Goal: Information Seeking & Learning: Check status

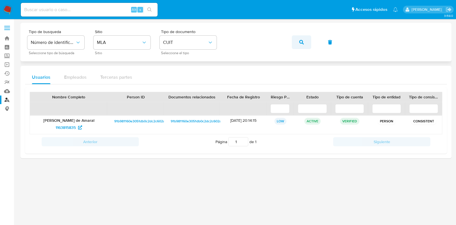
click at [298, 39] on button "button" at bounding box center [301, 42] width 19 height 14
click at [69, 130] on span "339969314" at bounding box center [66, 127] width 20 height 9
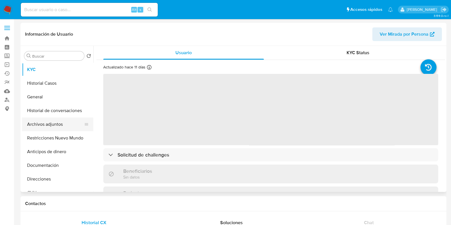
click at [43, 128] on button "Archivos adjuntos" at bounding box center [55, 124] width 67 height 14
select select "10"
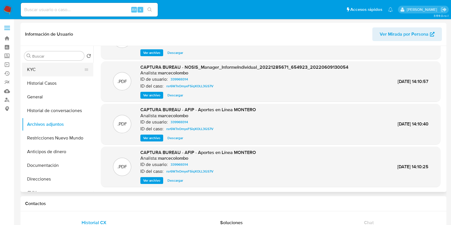
click at [35, 71] on button "KYC" at bounding box center [55, 70] width 67 height 14
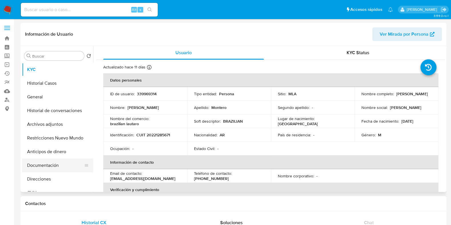
click at [51, 165] on button "Documentación" at bounding box center [55, 166] width 67 height 14
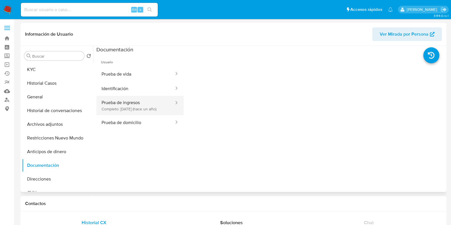
click at [161, 109] on button "Prueba de ingresos Completo: 17/07/2024 (hace un año)" at bounding box center [135, 105] width 78 height 19
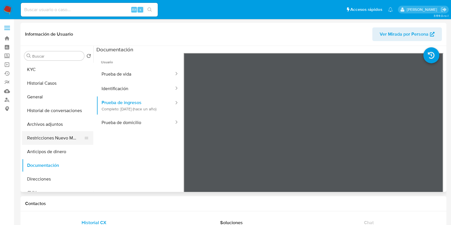
click at [49, 138] on button "Restricciones Nuevo Mundo" at bounding box center [55, 138] width 67 height 14
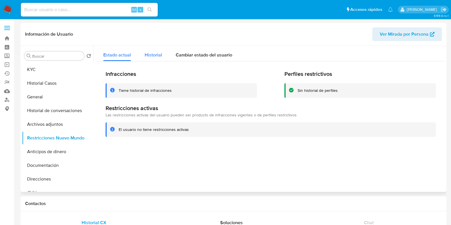
click at [153, 50] on div "Historial" at bounding box center [153, 53] width 17 height 15
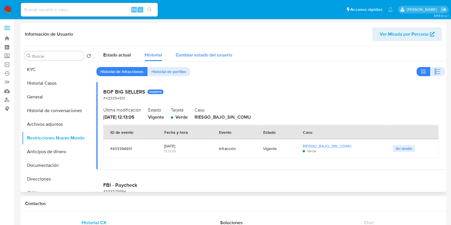
click at [216, 52] on span "Cambiar estado del usuario" at bounding box center [204, 55] width 56 height 7
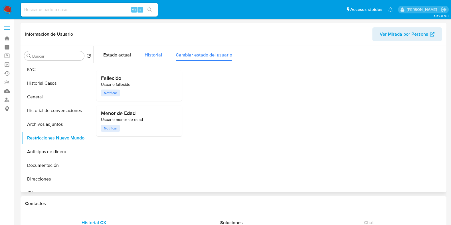
click at [143, 52] on button "Historial" at bounding box center [153, 53] width 31 height 15
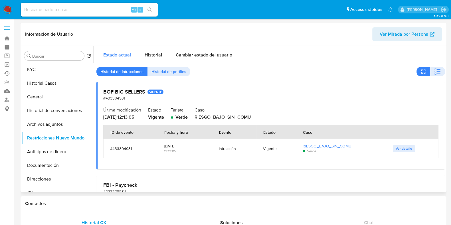
click at [108, 53] on span "Estado actual" at bounding box center [117, 55] width 28 height 7
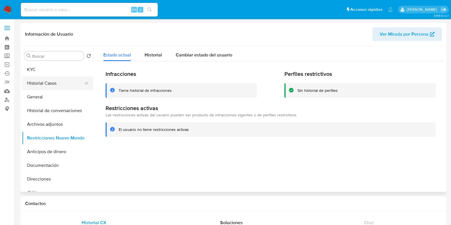
click at [46, 82] on button "Historial Casos" at bounding box center [55, 83] width 67 height 14
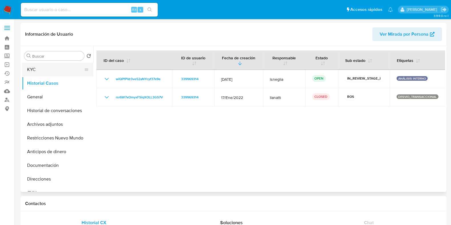
click at [40, 70] on button "KYC" at bounding box center [55, 70] width 67 height 14
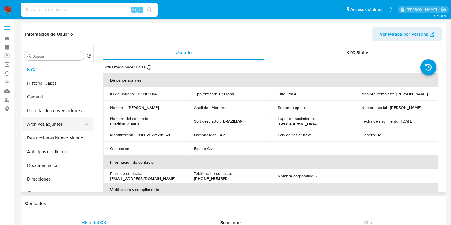
click at [47, 126] on button "Archivos adjuntos" at bounding box center [55, 124] width 67 height 14
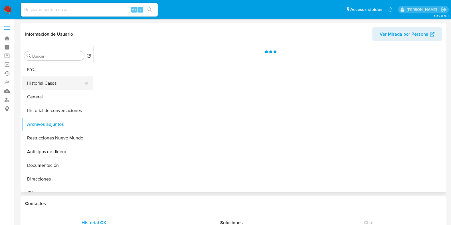
click at [46, 82] on button "Historial Casos" at bounding box center [55, 83] width 67 height 14
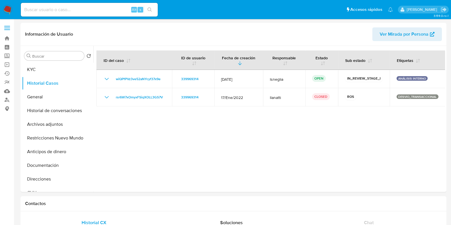
click at [78, 5] on div "Alt s" at bounding box center [89, 10] width 137 height 14
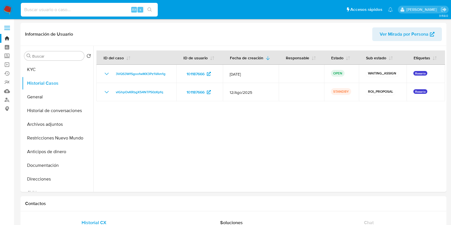
select select "10"
type input "Uy5fpJfzn1urpUwI2Fh1EmCK"
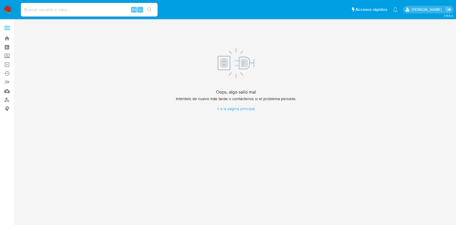
click at [73, 8] on input at bounding box center [89, 9] width 137 height 7
paste input "Uy5fpJfzn1urpUwI2Fh1EmCK"
type input "Uy5fpJfzn1urpUwI2Fh1EmCK"
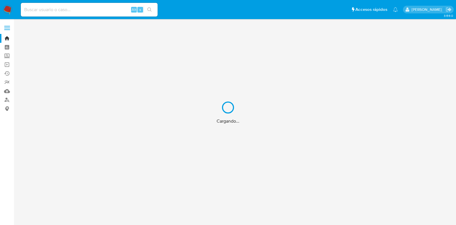
click at [81, 10] on div "Cargando..." at bounding box center [228, 112] width 456 height 225
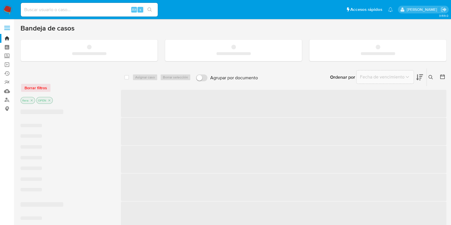
click at [60, 8] on input at bounding box center [89, 9] width 137 height 7
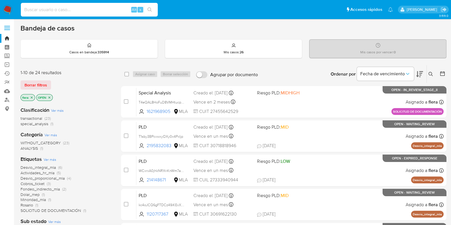
paste input "Uy5fpJfzn1urpUwI2Fh1EmCK"
type input "Uy5fpJfzn1urpUwI2Fh1EmCK"
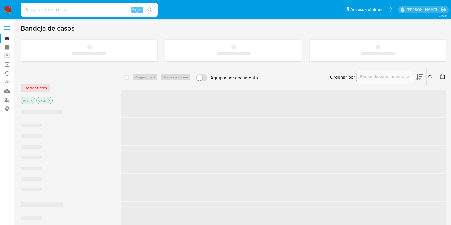
click at [74, 10] on input at bounding box center [89, 9] width 137 height 7
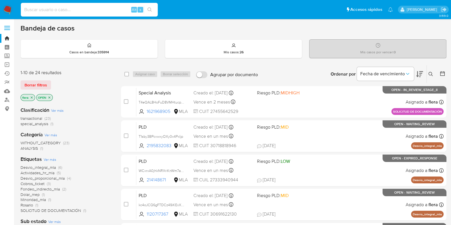
paste input "Uy5fpJfzn1urpUwI2Fh1EmCK"
type input "Uy5fpJfzn1urpUwI2Fh1EmCK"
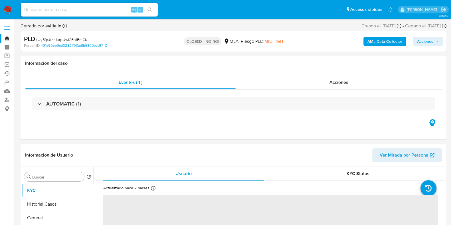
select select "10"
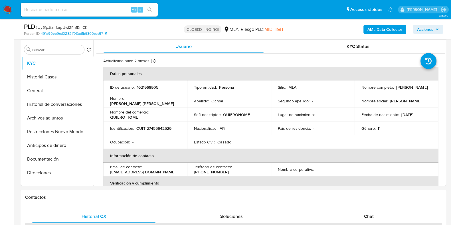
scroll to position [35, 0]
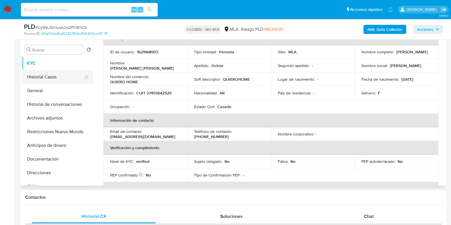
click at [46, 79] on button "Historial Casos" at bounding box center [55, 77] width 67 height 14
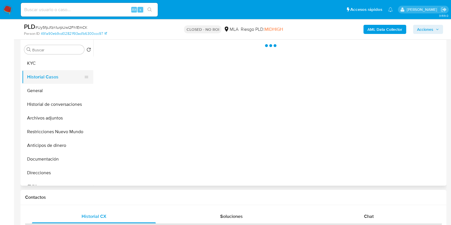
scroll to position [0, 0]
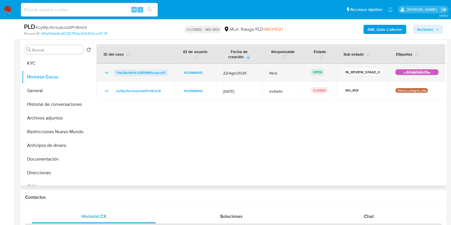
click at [151, 73] on span "T4eQAL8HoFuD8VMHtucpcoDf" at bounding box center [141, 72] width 50 height 7
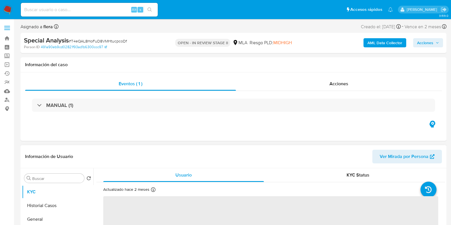
select select "10"
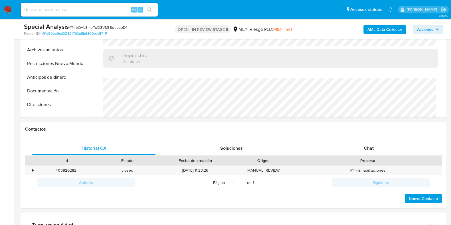
scroll to position [178, 0]
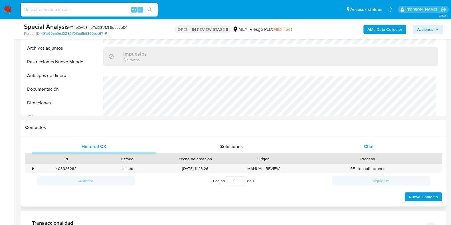
click at [376, 148] on div "Chat" at bounding box center [369, 147] width 124 height 14
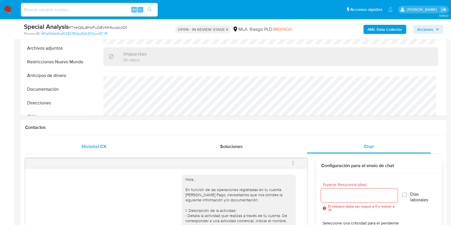
click at [86, 140] on div "Historial CX" at bounding box center [94, 147] width 124 height 14
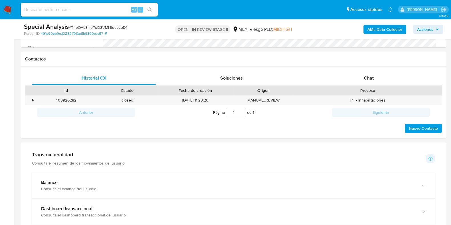
scroll to position [249, 0]
